Goal: Information Seeking & Learning: Understand process/instructions

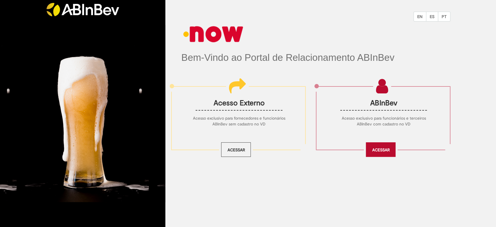
click at [372, 147] on link "Acessar" at bounding box center [381, 149] width 30 height 15
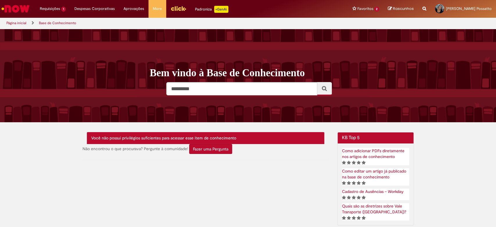
click at [177, 6] on img "Menu Cabeçalho" at bounding box center [179, 8] width 16 height 9
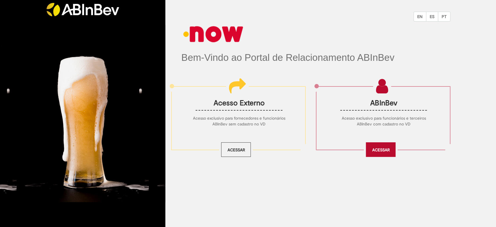
click at [371, 151] on link "Acessar" at bounding box center [381, 149] width 30 height 15
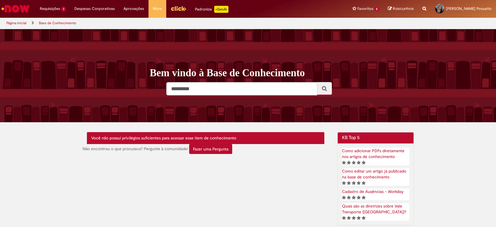
click at [171, 7] on img "Menu Cabeçalho" at bounding box center [179, 8] width 16 height 9
